Goal: Information Seeking & Learning: Learn about a topic

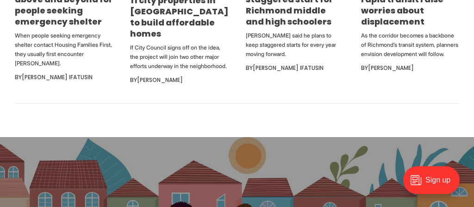
scroll to position [610, 0]
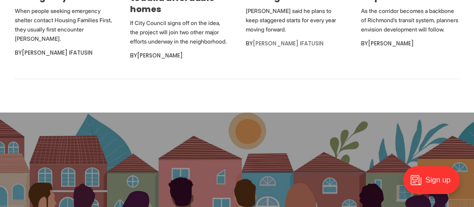
click at [275, 44] on link "[PERSON_NAME] Ifatusin" at bounding box center [288, 43] width 71 height 8
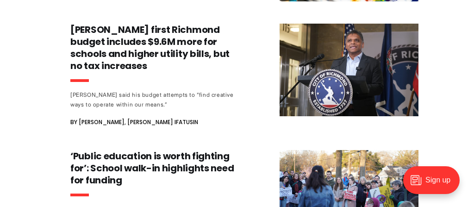
scroll to position [5595, 0]
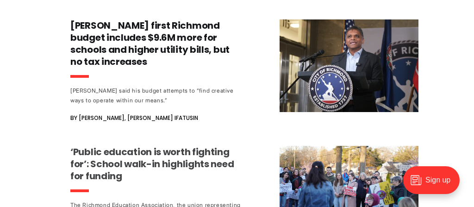
click at [224, 146] on h3 "‘Public education is worth fighting for’: School walk-in highlights need for fu…" at bounding box center [156, 164] width 172 height 36
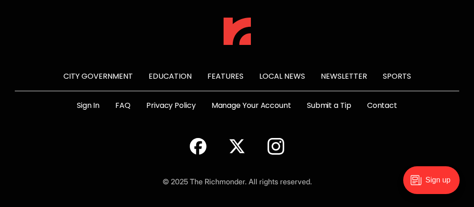
scroll to position [2531, 0]
click at [390, 76] on link "Sports" at bounding box center [397, 76] width 28 height 11
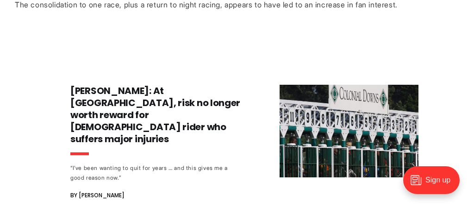
scroll to position [468, 0]
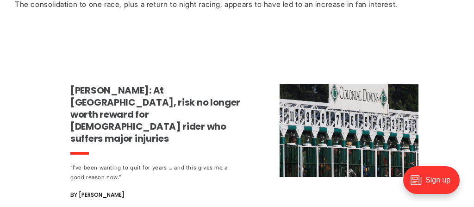
click at [212, 84] on h3 "[PERSON_NAME]: At [GEOGRAPHIC_DATA], risk no longer worth reward for [DEMOGRAPH…" at bounding box center [156, 114] width 172 height 60
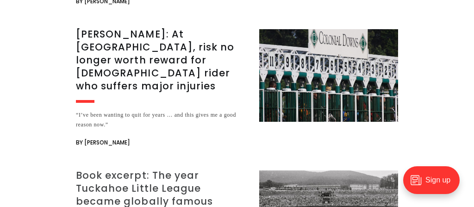
scroll to position [1319, 0]
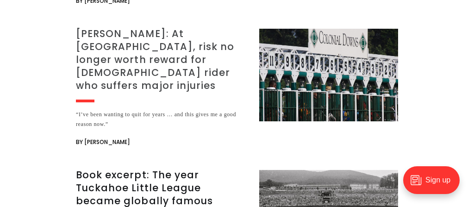
click at [183, 72] on h3 "[PERSON_NAME]: At [GEOGRAPHIC_DATA], risk no longer worth reward for [DEMOGRAPH…" at bounding box center [162, 59] width 172 height 65
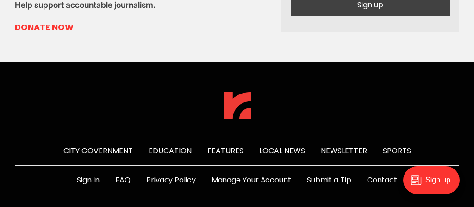
scroll to position [2423, 0]
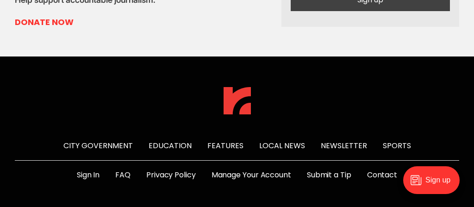
click at [386, 140] on link "Sports" at bounding box center [397, 145] width 28 height 11
click at [385, 140] on link "Sports" at bounding box center [397, 145] width 28 height 11
